Goal: Navigation & Orientation: Understand site structure

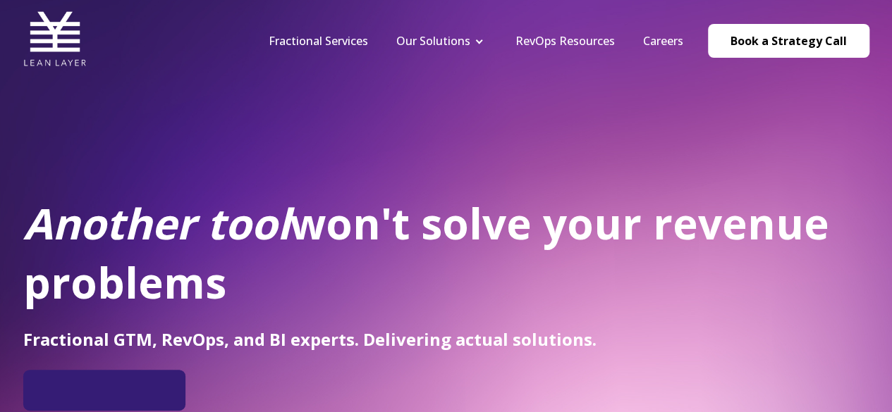
click at [190, 136] on div "Another tool won't solve your revenue problems Fractional GTM, RevOps, and BI e…" at bounding box center [446, 256] width 892 height 513
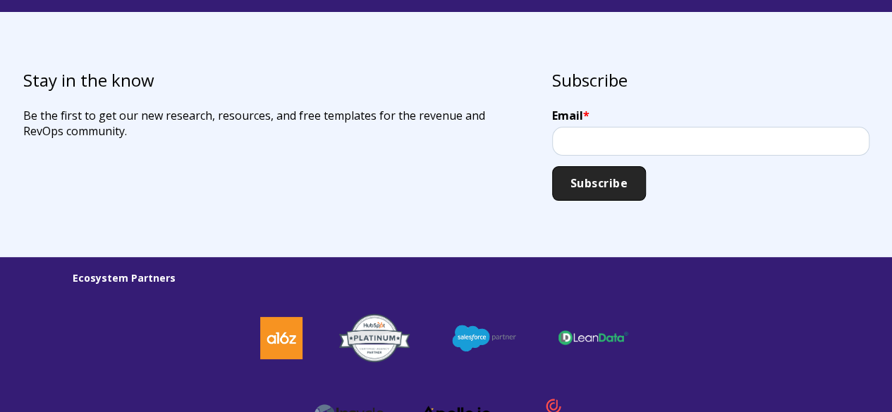
scroll to position [4153, 0]
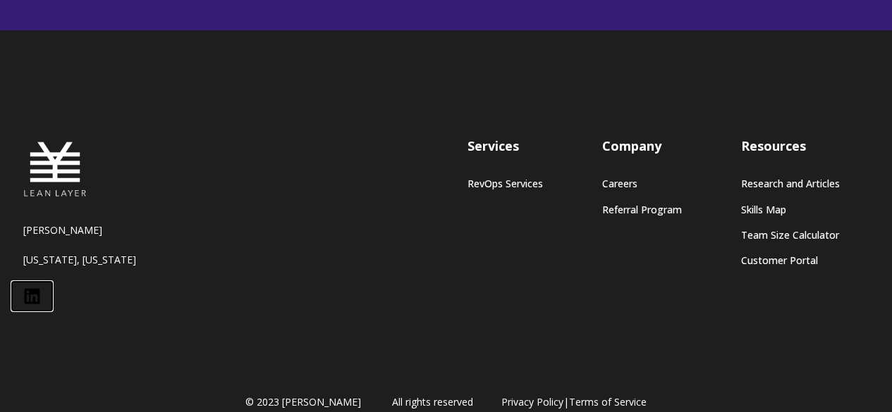
click at [40, 282] on link at bounding box center [32, 296] width 40 height 29
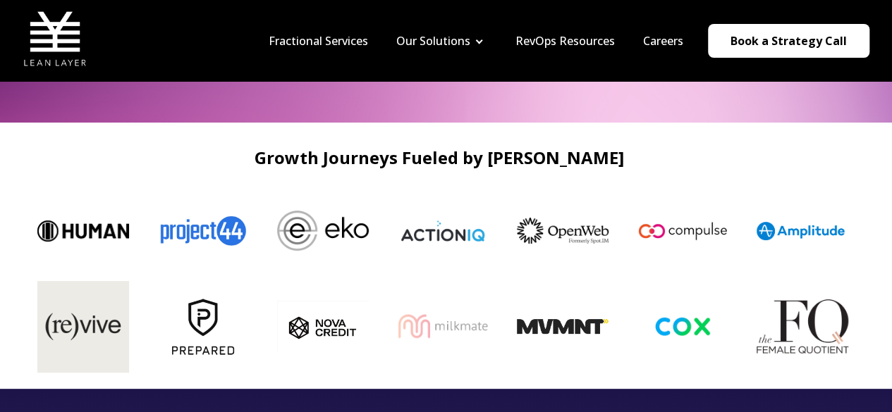
scroll to position [0, 0]
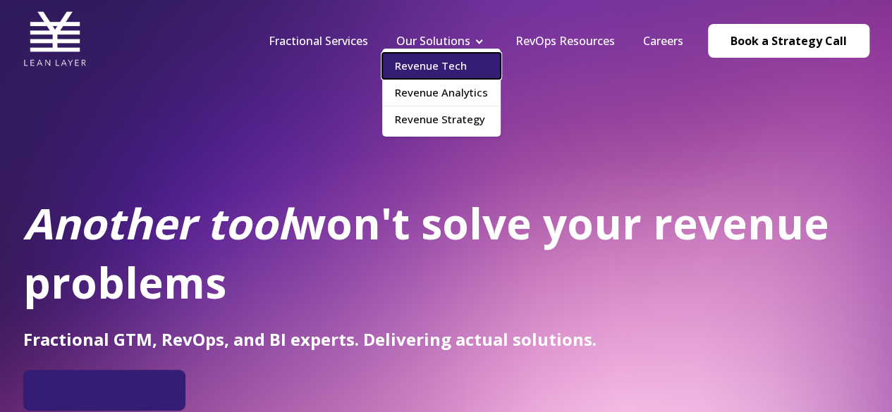
click at [458, 63] on link "Revenue Tech" at bounding box center [441, 66] width 118 height 26
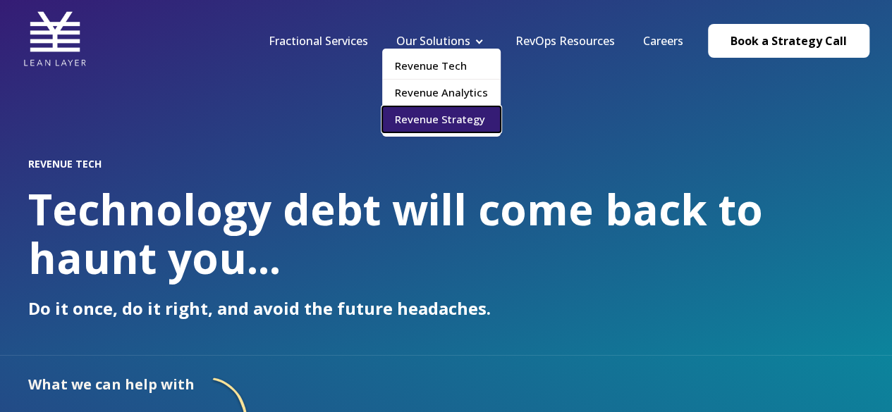
click at [462, 118] on link "Revenue Strategy" at bounding box center [441, 119] width 118 height 26
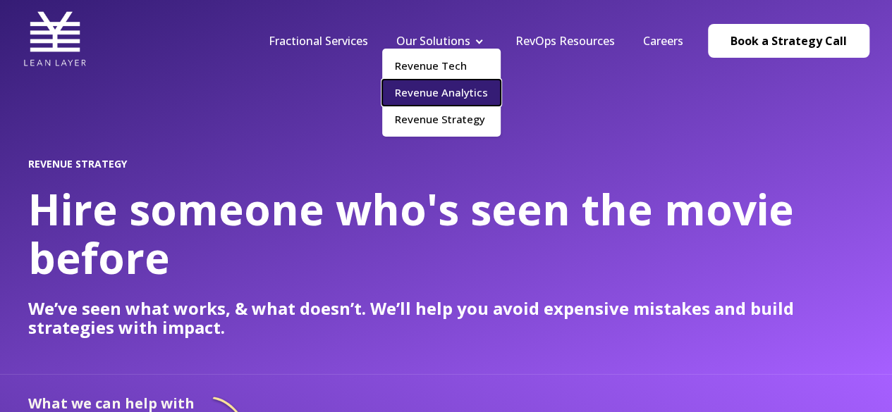
click at [448, 85] on link "Revenue Analytics" at bounding box center [441, 93] width 118 height 26
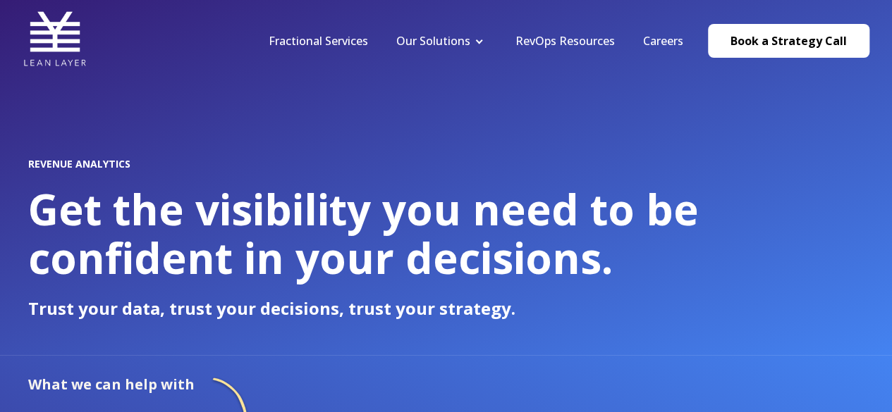
scroll to position [3535, 0]
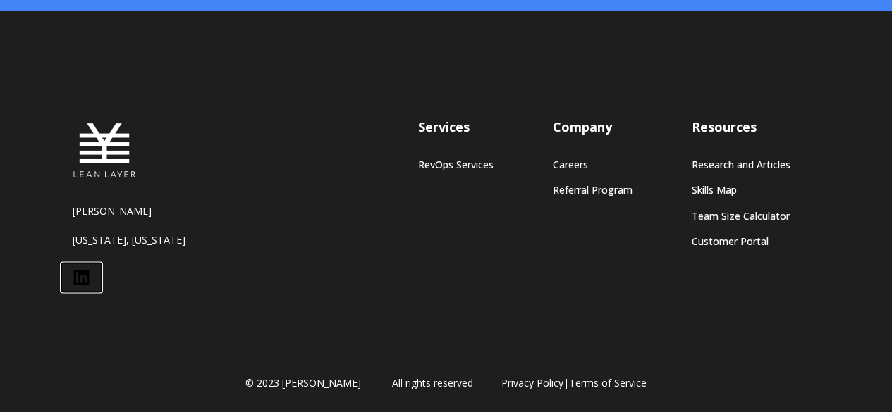
click at [73, 273] on icon at bounding box center [81, 278] width 16 height 16
